Goal: Task Accomplishment & Management: Use online tool/utility

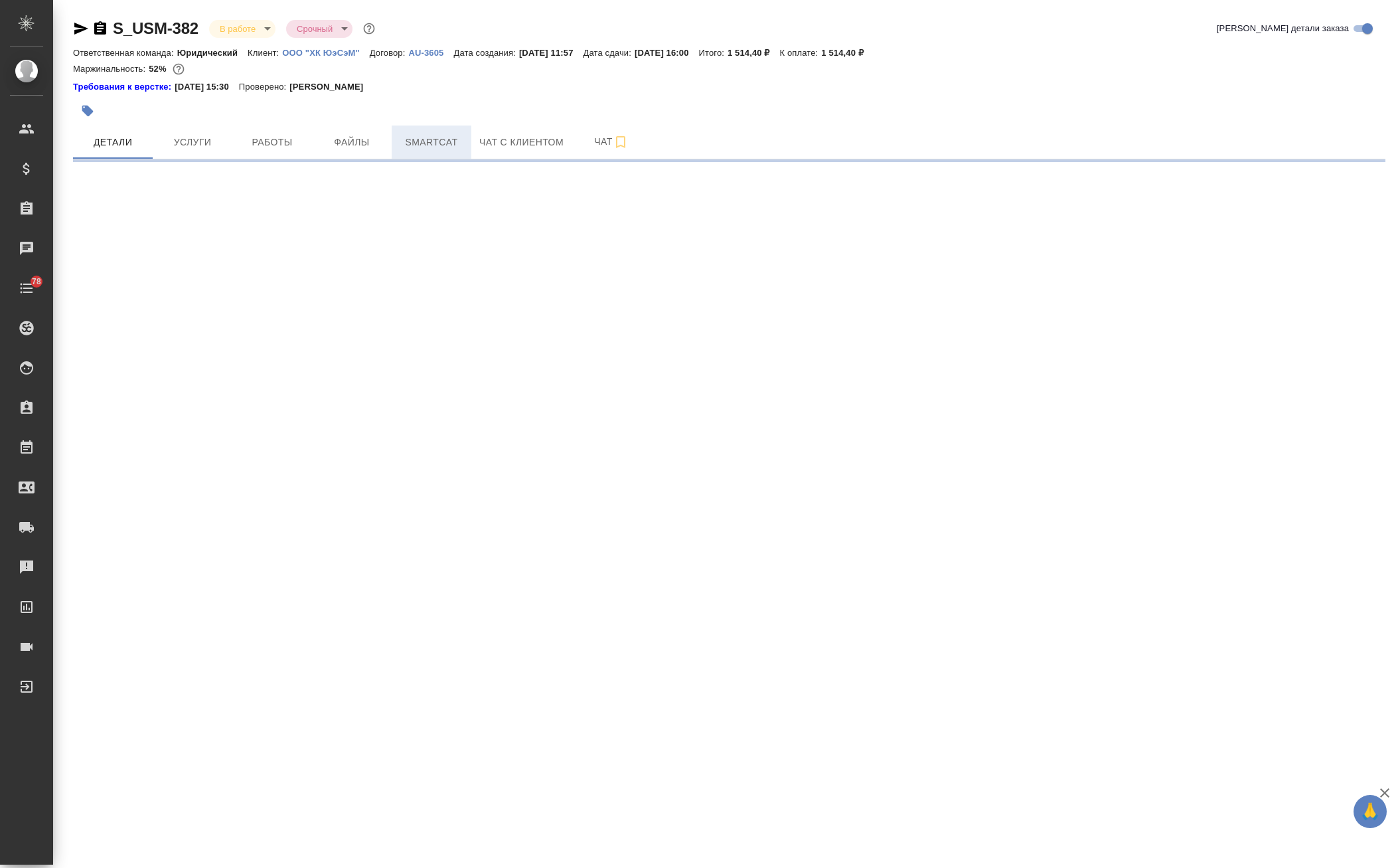
select select "RU"
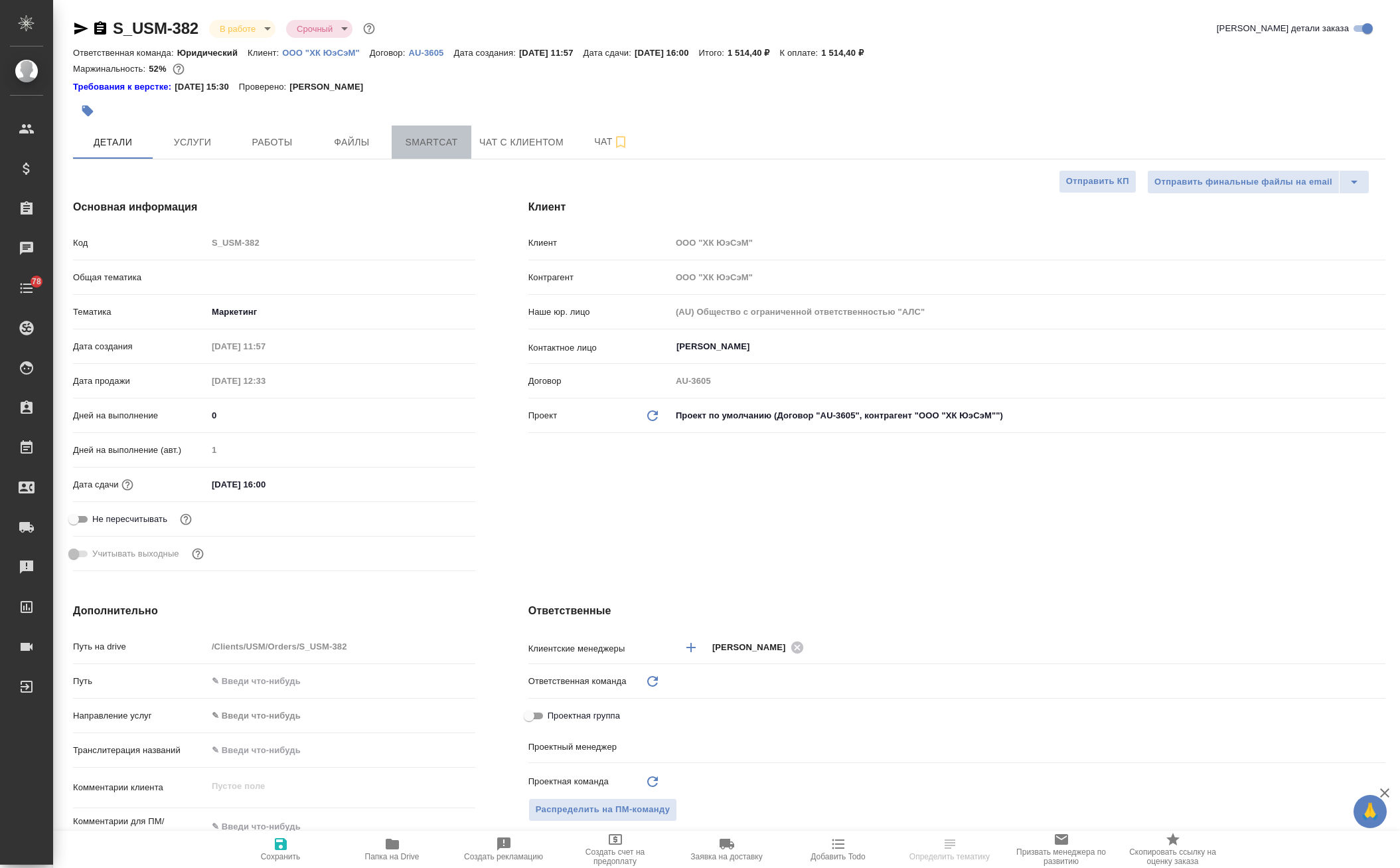
click at [421, 135] on span "Smartcat" at bounding box center [431, 142] width 64 height 17
type textarea "x"
type input "Юридический"
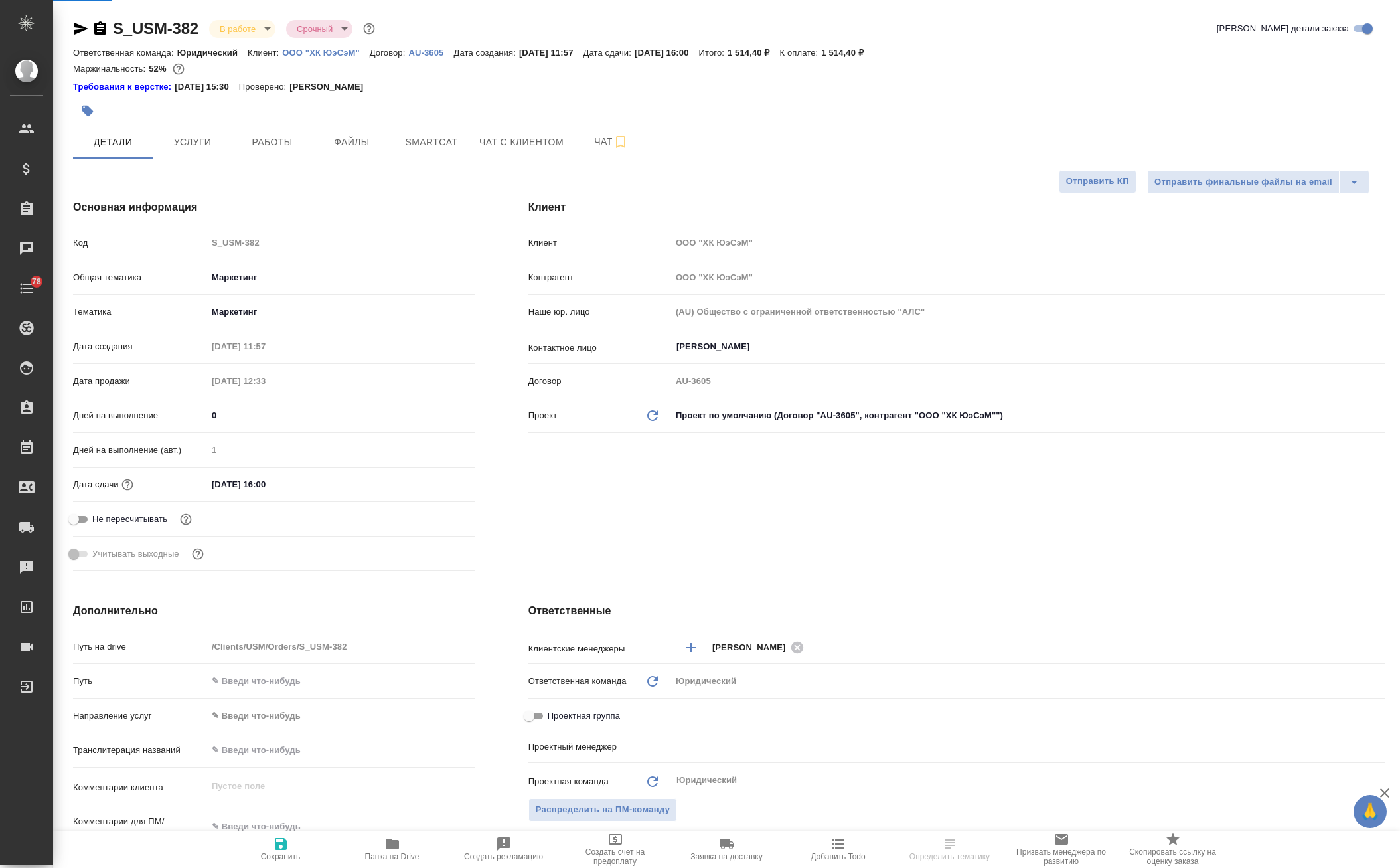
type input "[PERSON_NAME]"
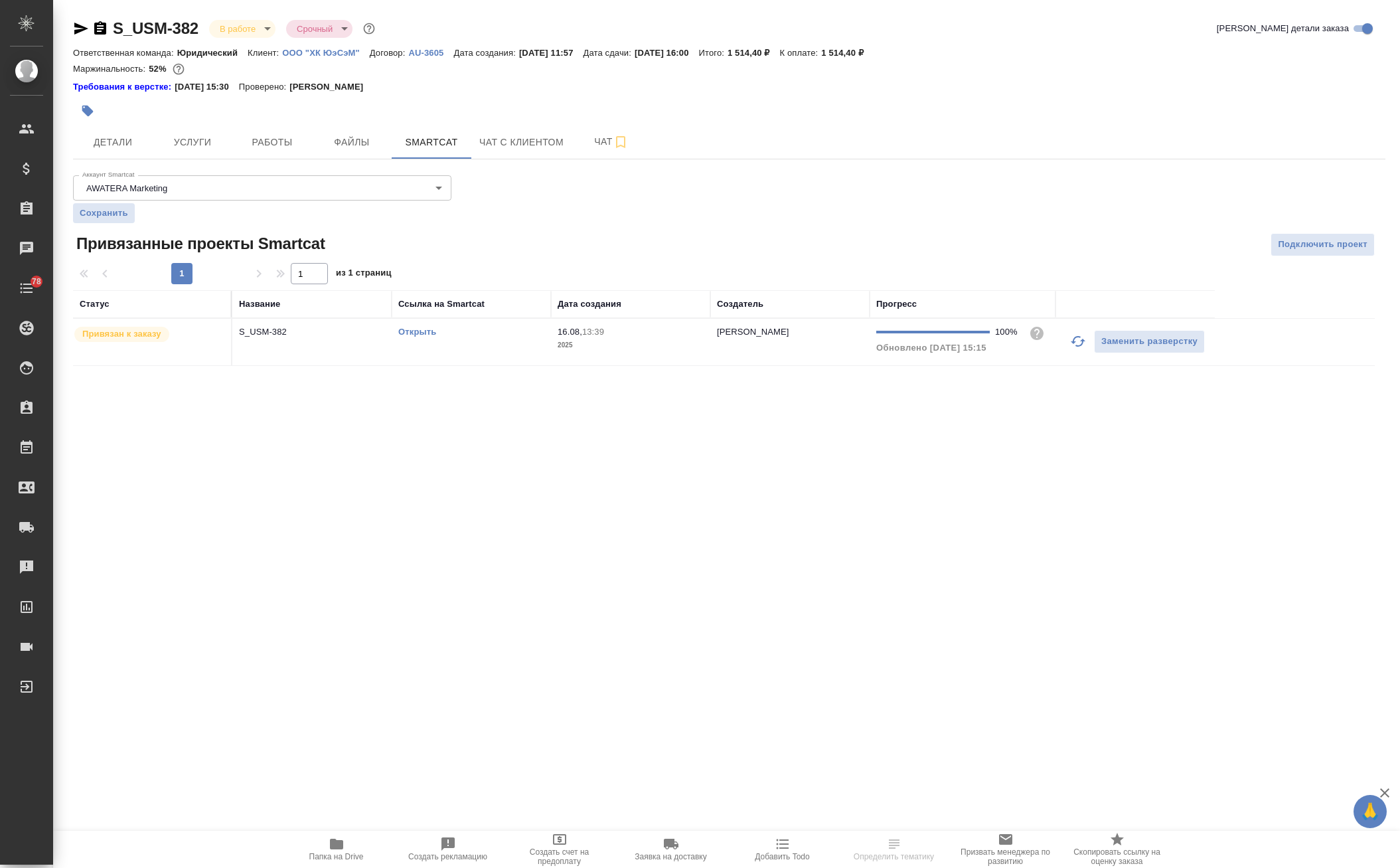
click at [412, 328] on link "Открыть" at bounding box center [417, 331] width 38 height 10
